Goal: Obtain resource: Obtain resource

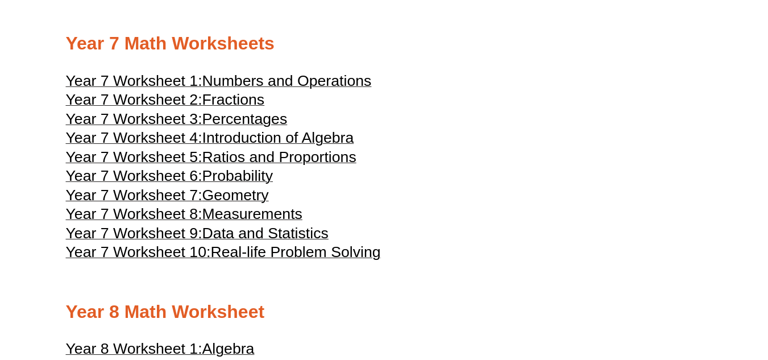
scroll to position [2696, 0]
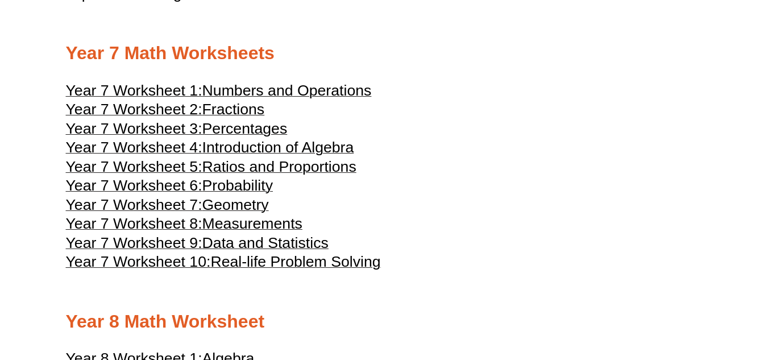
click at [506, 208] on h3 "Year 7 Worksheet 7: Geometry" at bounding box center [384, 207] width 637 height 14
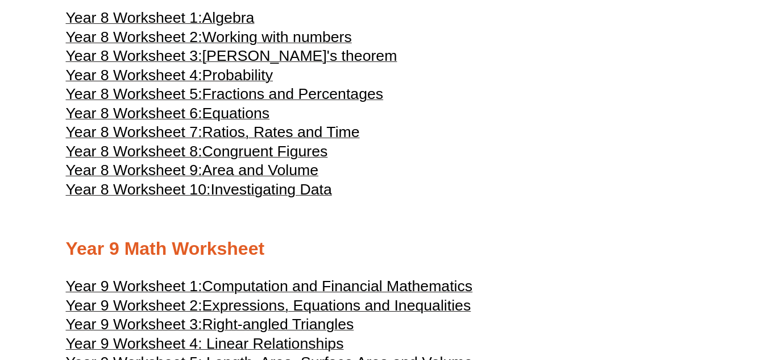
scroll to position [3045, 0]
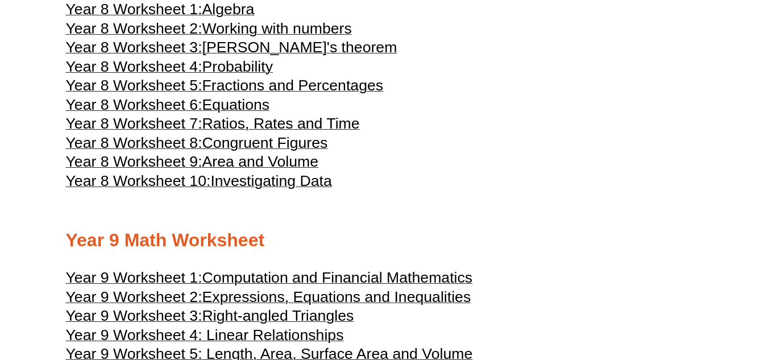
click at [412, 30] on h3 "Year 8 Worksheet 2: Working with numbers" at bounding box center [384, 30] width 637 height 14
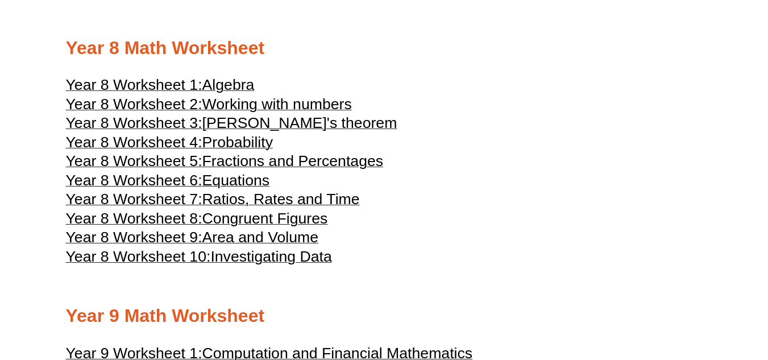
scroll to position [2957, 0]
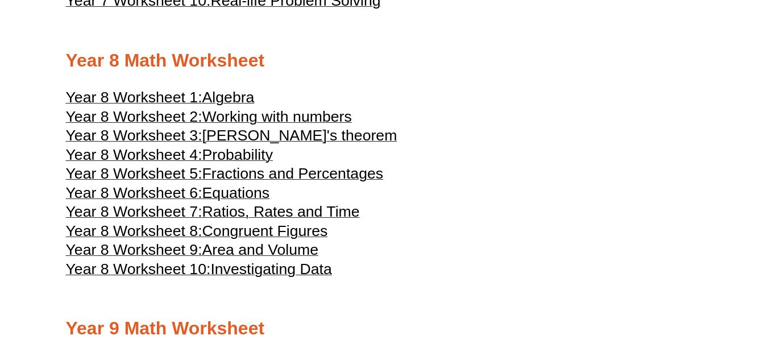
click at [326, 110] on span "Working with numbers" at bounding box center [277, 116] width 150 height 17
click at [467, 123] on h3 "Year 8 Worksheet 2: Working with numbers" at bounding box center [384, 118] width 637 height 14
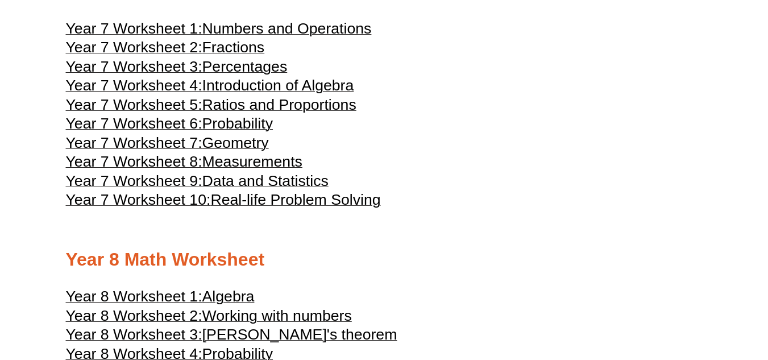
scroll to position [2744, 0]
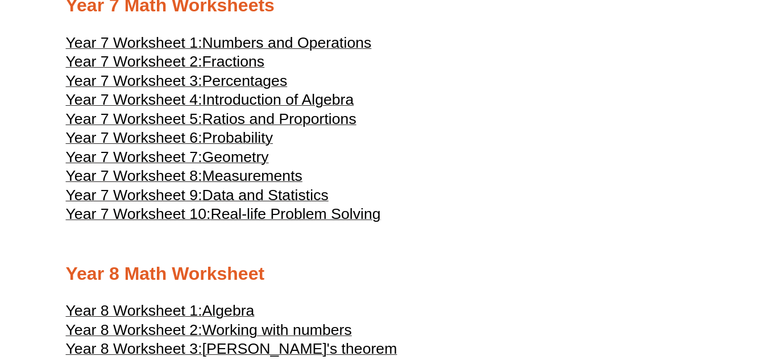
click at [247, 56] on span "Fractions" at bounding box center [233, 61] width 63 height 17
click at [317, 331] on span "Working with numbers" at bounding box center [277, 329] width 150 height 17
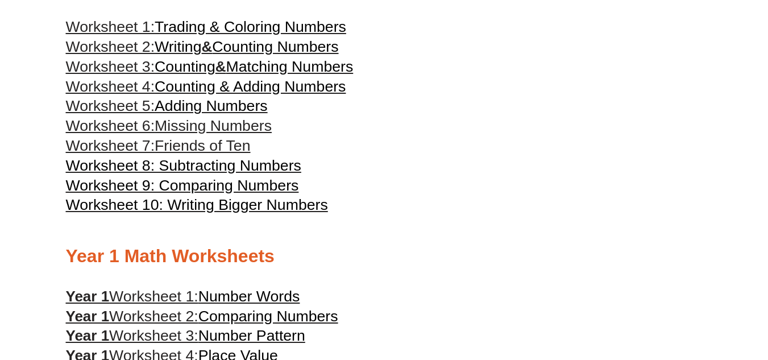
scroll to position [365, 0]
click at [464, 147] on h3 "Worksheet 7: Friends of Ten" at bounding box center [384, 145] width 637 height 19
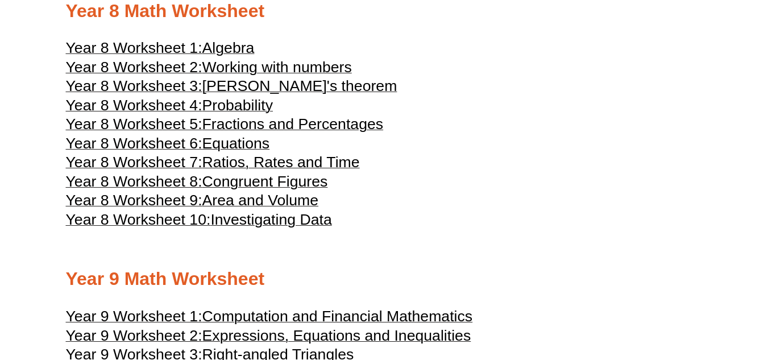
scroll to position [3004, 0]
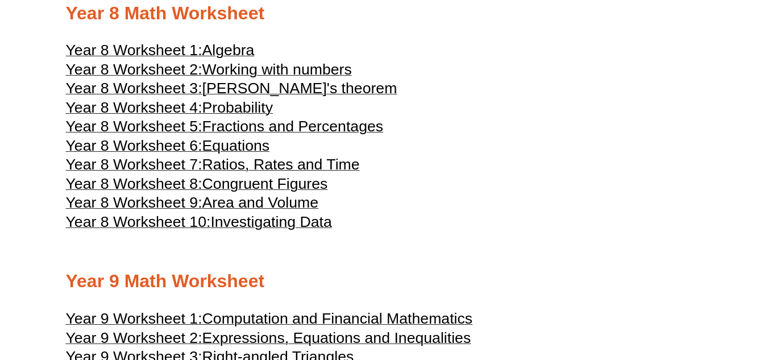
click at [237, 48] on span "Algebra" at bounding box center [228, 50] width 52 height 17
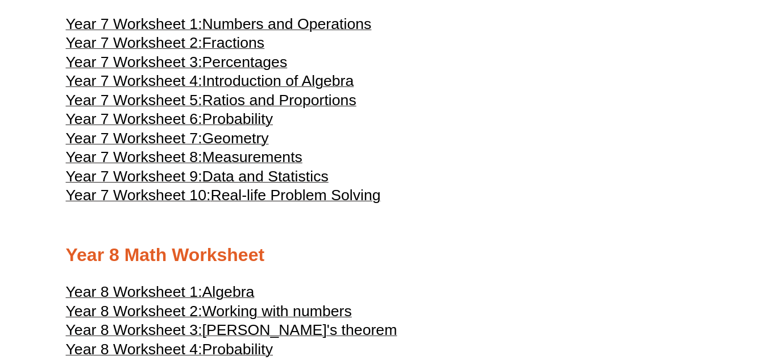
scroll to position [2759, 0]
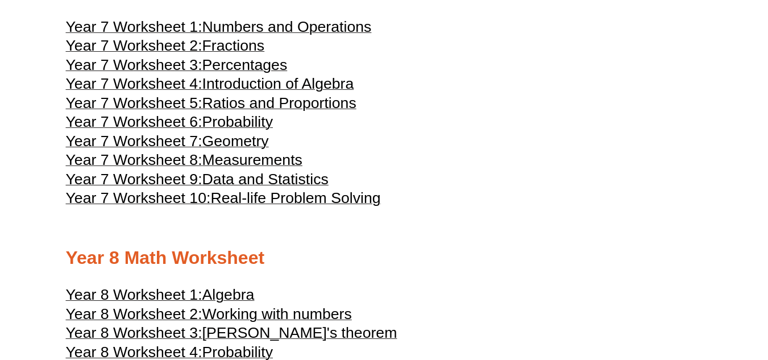
click at [103, 66] on span "Year 7 Worksheet 3:" at bounding box center [134, 64] width 136 height 17
